Goal: Contribute content

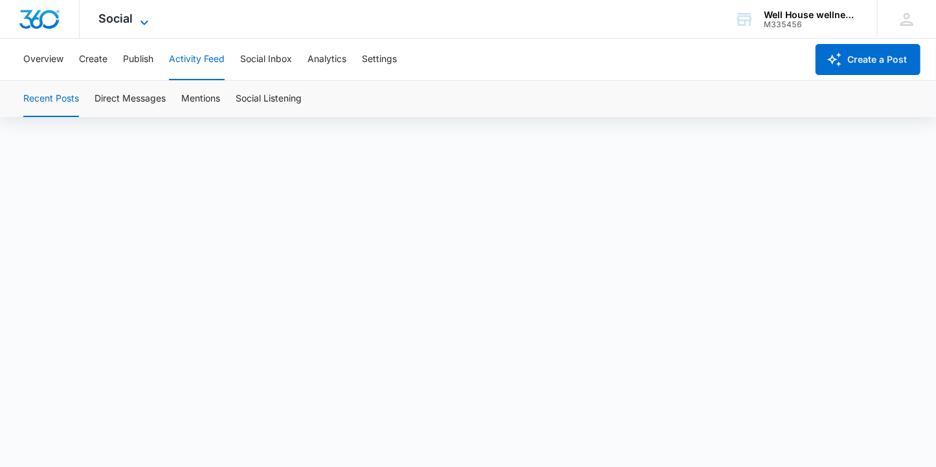
click at [145, 16] on icon at bounding box center [145, 23] width 16 height 16
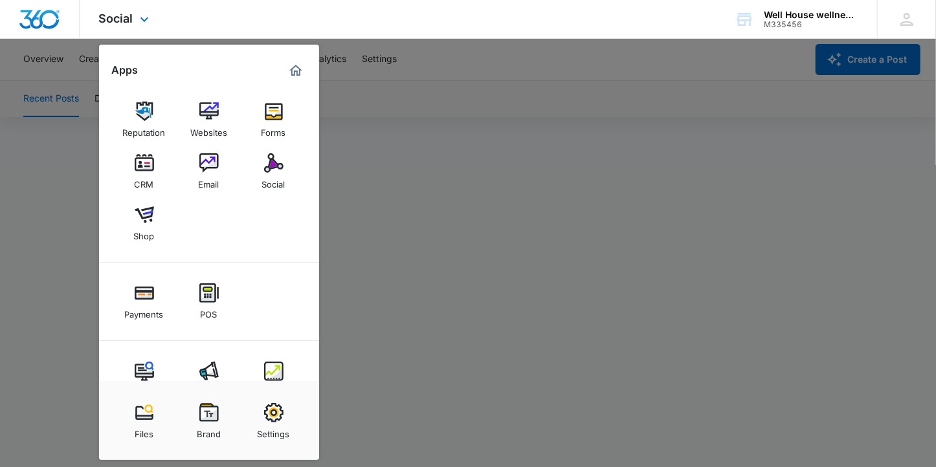
scroll to position [36, 0]
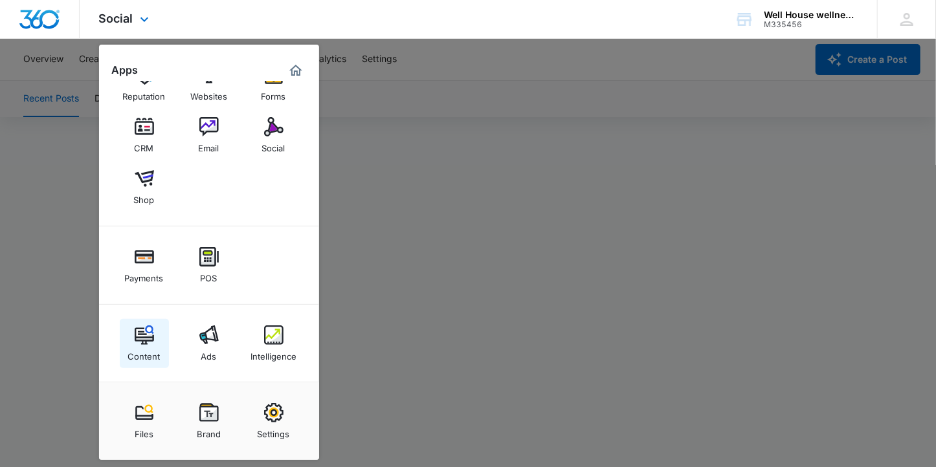
click at [140, 337] on img at bounding box center [144, 335] width 19 height 19
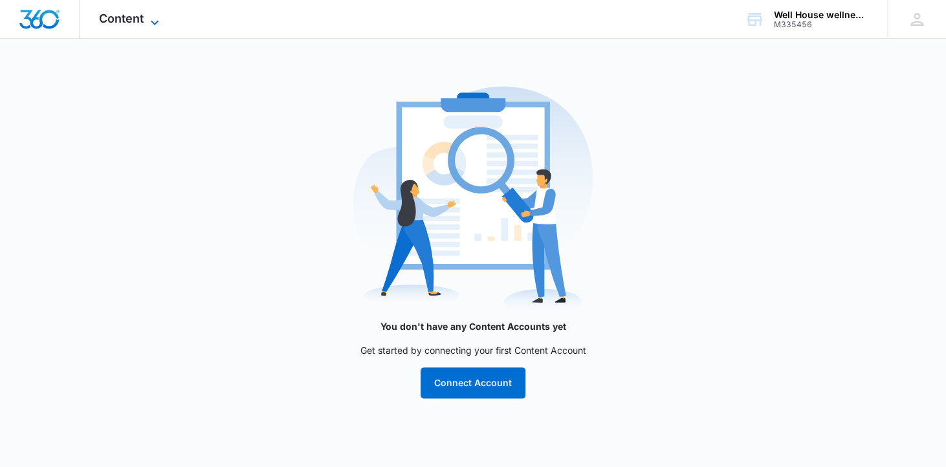
click at [125, 21] on span "Content" at bounding box center [121, 19] width 45 height 14
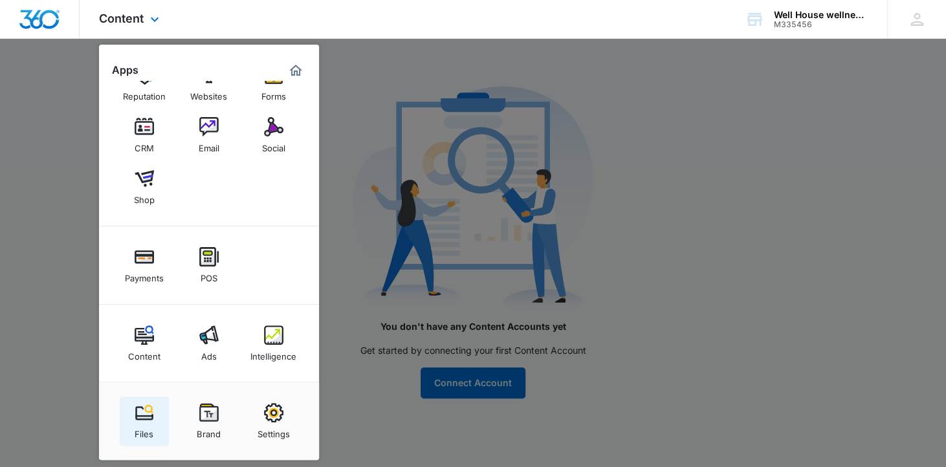
click at [148, 421] on img at bounding box center [144, 412] width 19 height 19
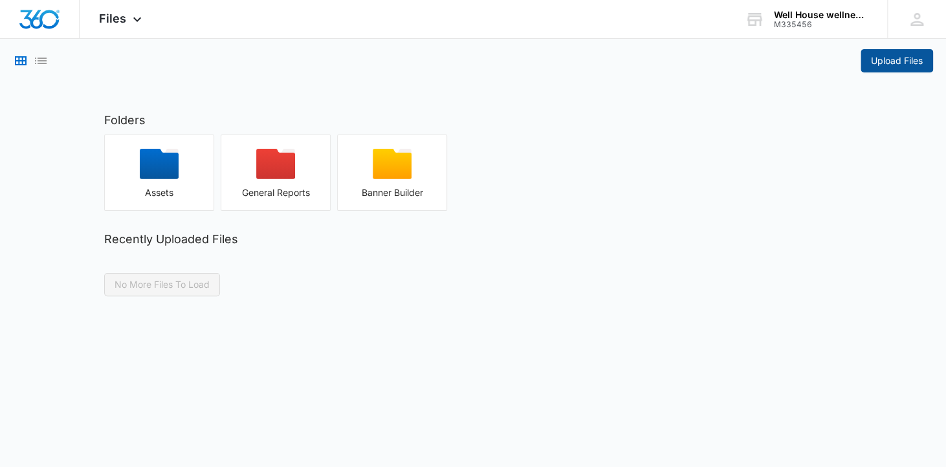
click at [895, 61] on span "Upload Files" at bounding box center [897, 61] width 52 height 14
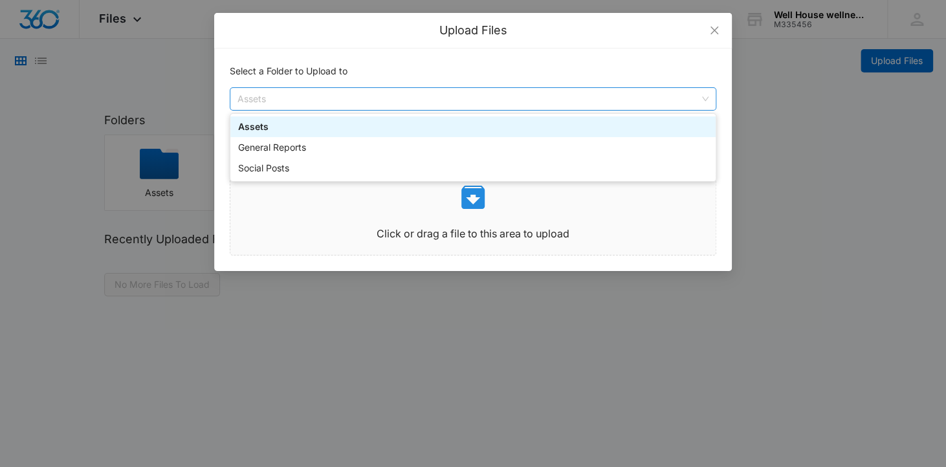
click at [298, 101] on span "Assets" at bounding box center [473, 99] width 471 height 22
click at [329, 125] on div "Assets" at bounding box center [473, 127] width 470 height 14
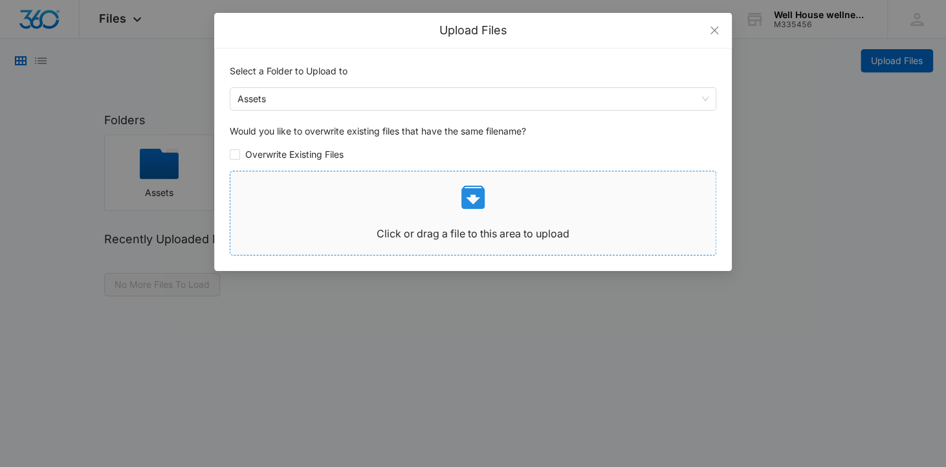
click at [464, 197] on icon at bounding box center [473, 197] width 23 height 23
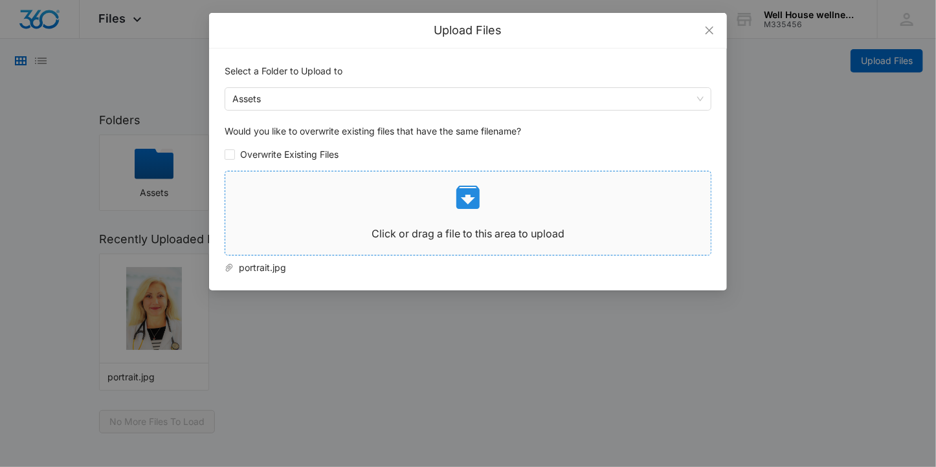
click at [469, 197] on icon at bounding box center [467, 197] width 31 height 31
